Goal: Transaction & Acquisition: Download file/media

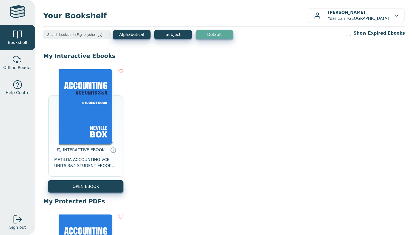
click at [71, 102] on img at bounding box center [86, 106] width 54 height 75
click at [73, 96] on img at bounding box center [86, 106] width 54 height 75
